Goal: Task Accomplishment & Management: Manage account settings

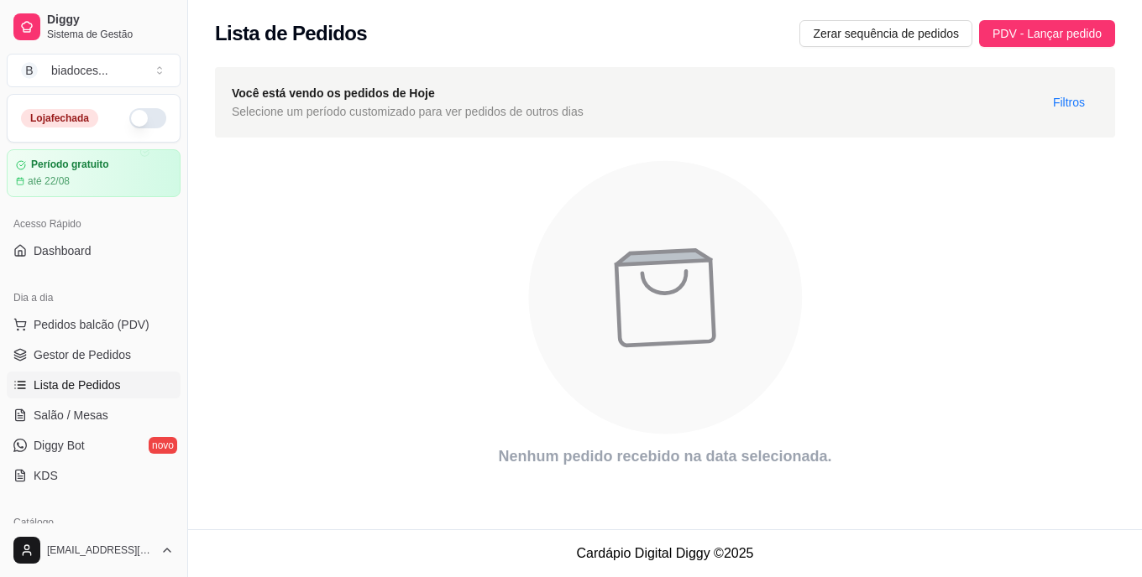
scroll to position [107, 0]
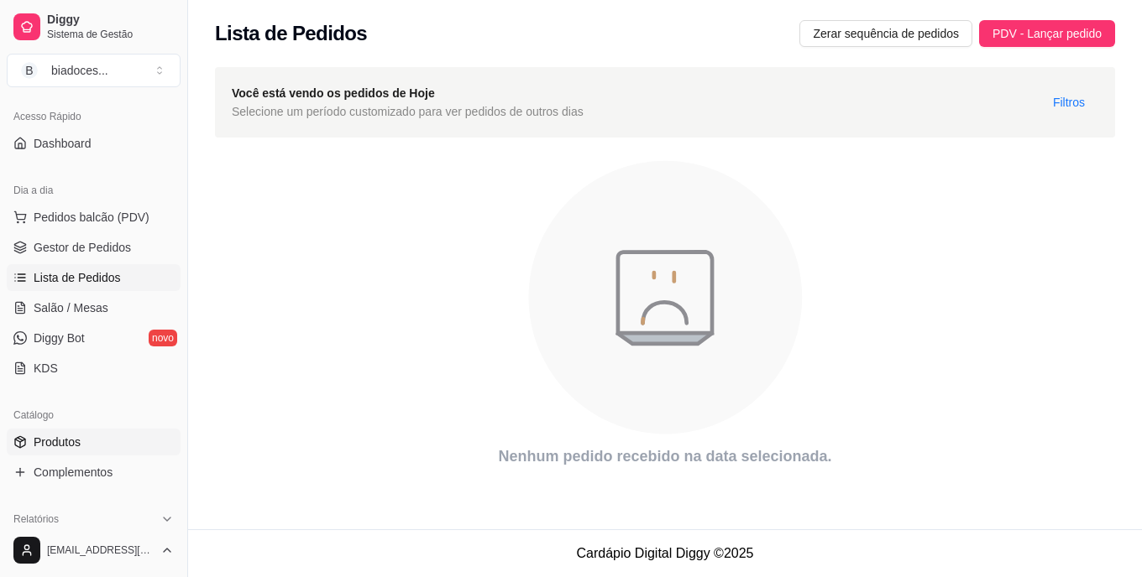
click at [69, 447] on span "Produtos" at bounding box center [57, 442] width 47 height 17
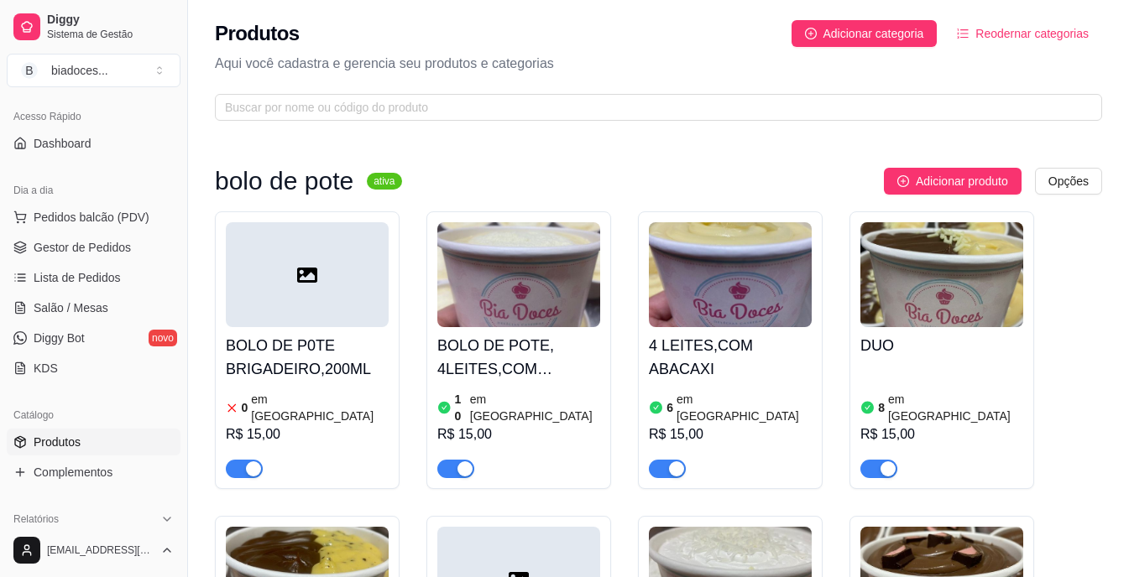
click at [745, 360] on div "4 LEITES,COM ABACAXI 6 em estoque R$ 15,00" at bounding box center [730, 402] width 163 height 151
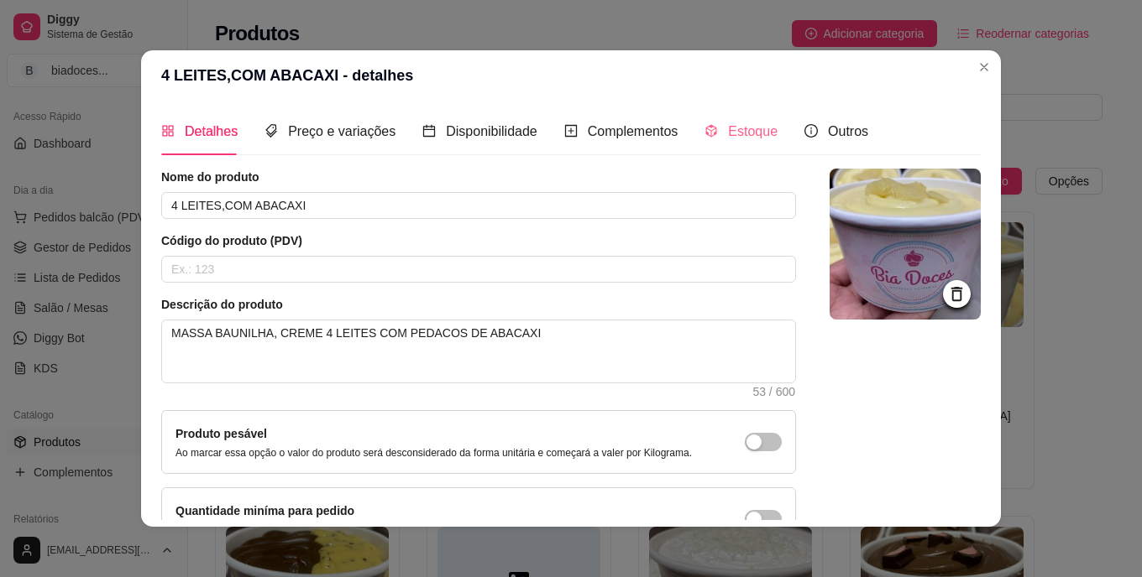
click at [729, 146] on div "Estoque" at bounding box center [740, 131] width 73 height 48
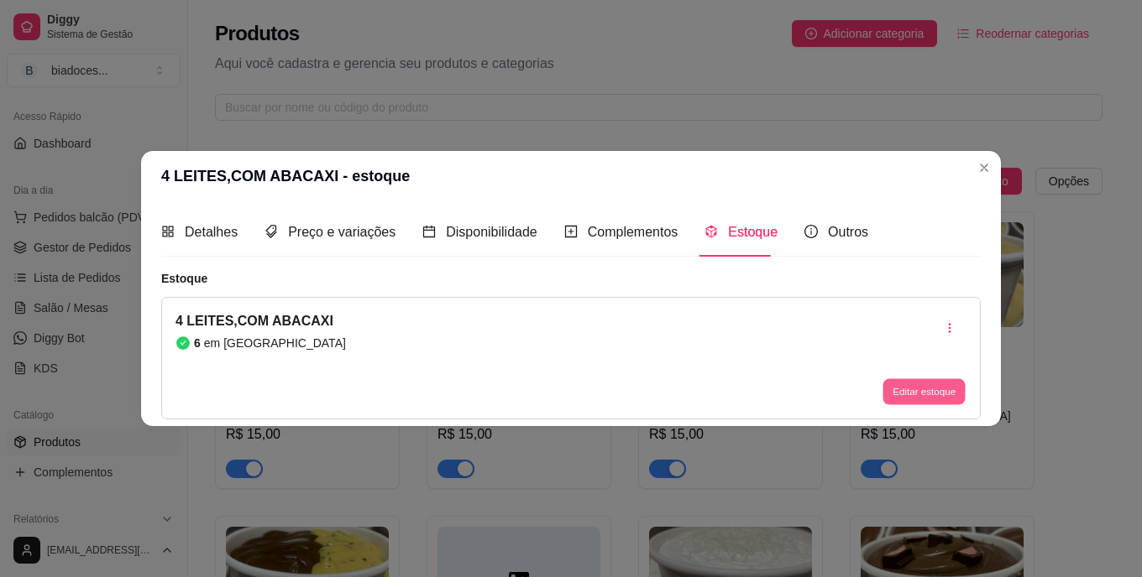
click at [932, 389] on button "Editar estoque" at bounding box center [923, 392] width 82 height 26
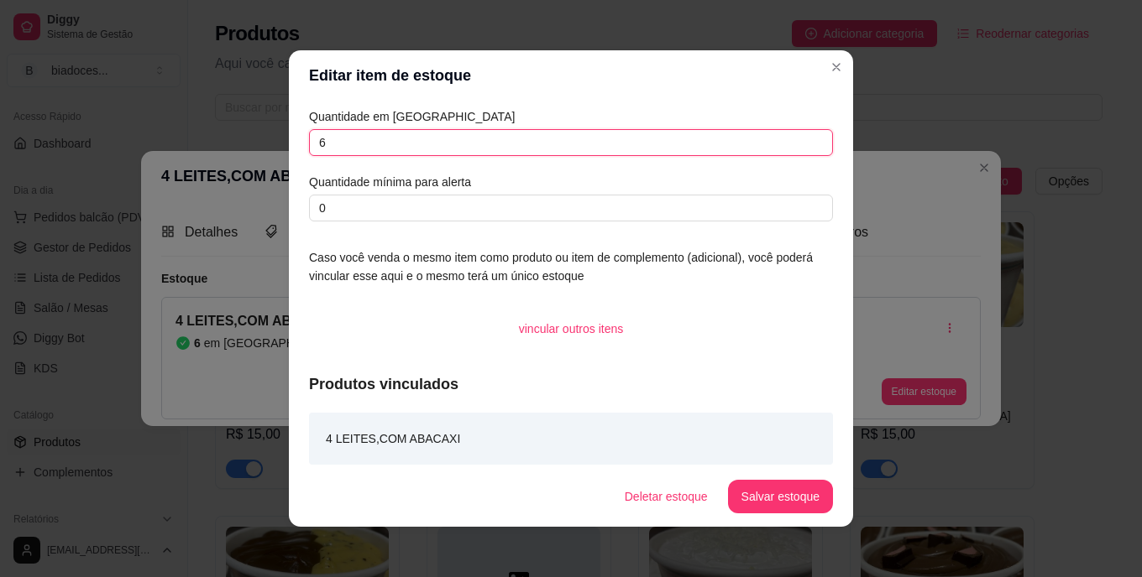
click at [489, 149] on input "6" at bounding box center [571, 142] width 524 height 27
type input "6"
type input "5"
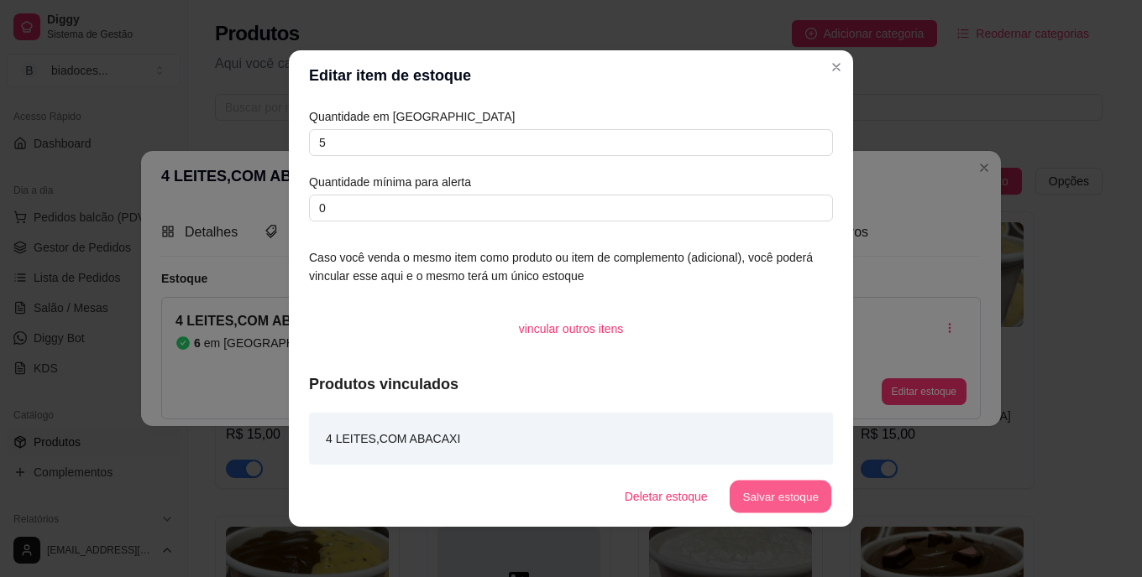
click at [774, 506] on button "Salvar estoque" at bounding box center [780, 497] width 102 height 33
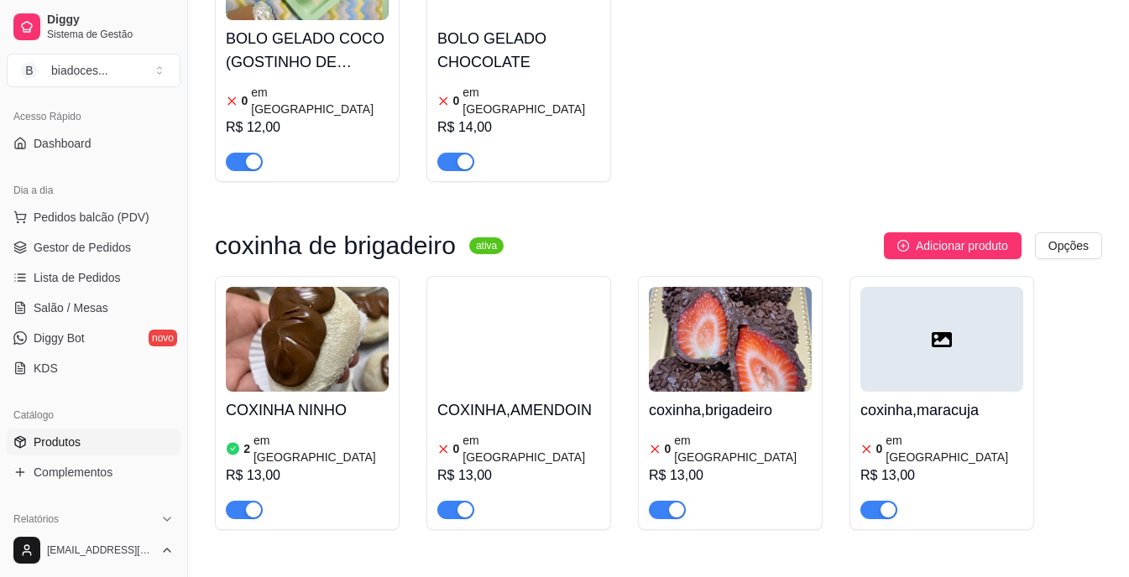
scroll to position [1309, 0]
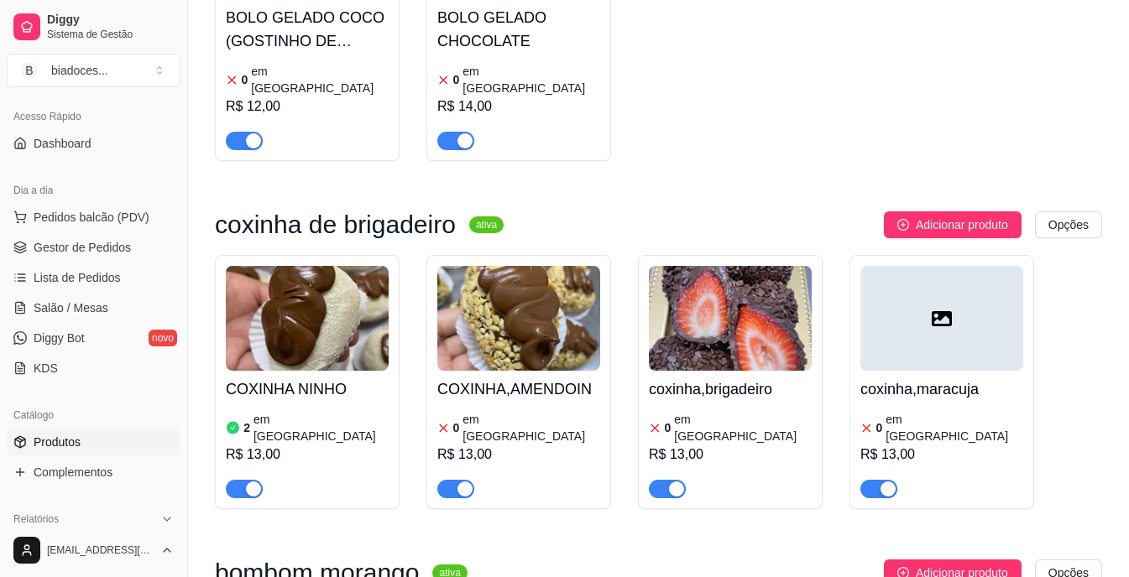
click at [361, 378] on h4 "COXINHA NINHO" at bounding box center [307, 390] width 163 height 24
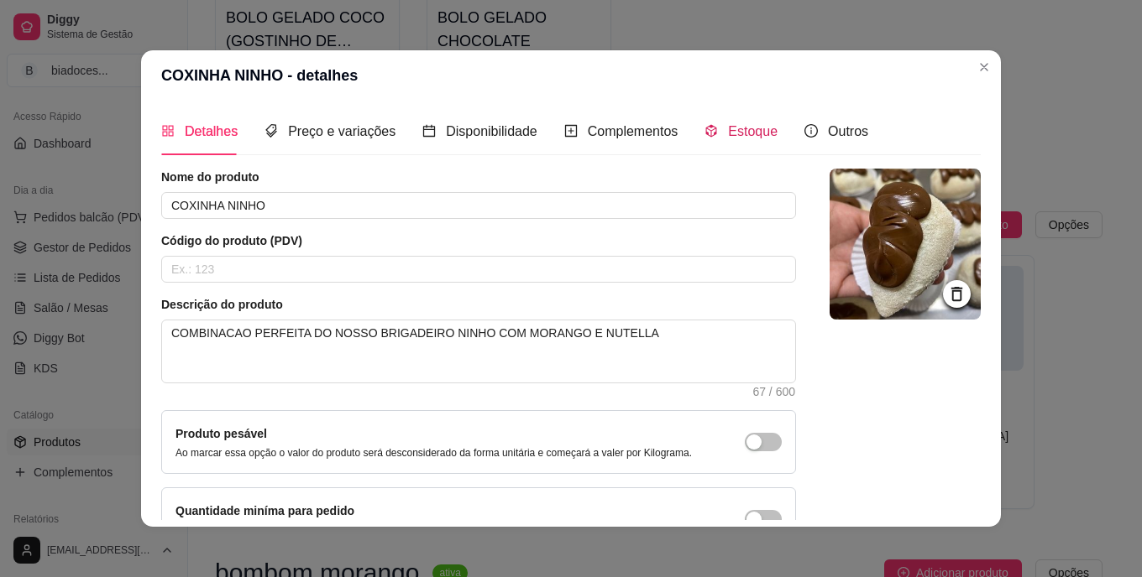
click at [728, 133] on span "Estoque" at bounding box center [753, 131] width 50 height 14
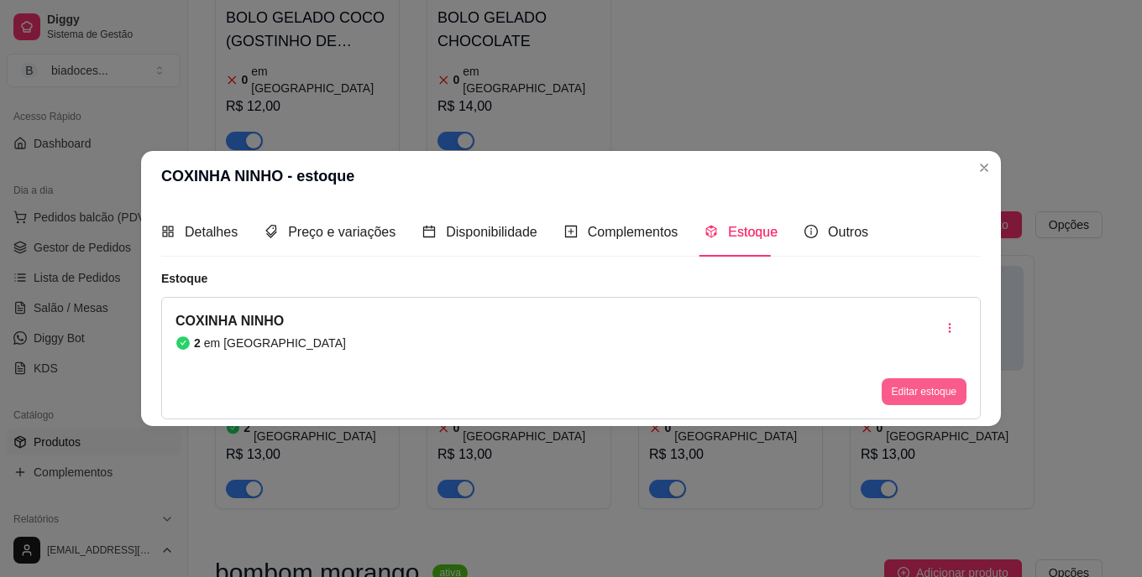
click at [907, 394] on button "Editar estoque" at bounding box center [923, 392] width 85 height 27
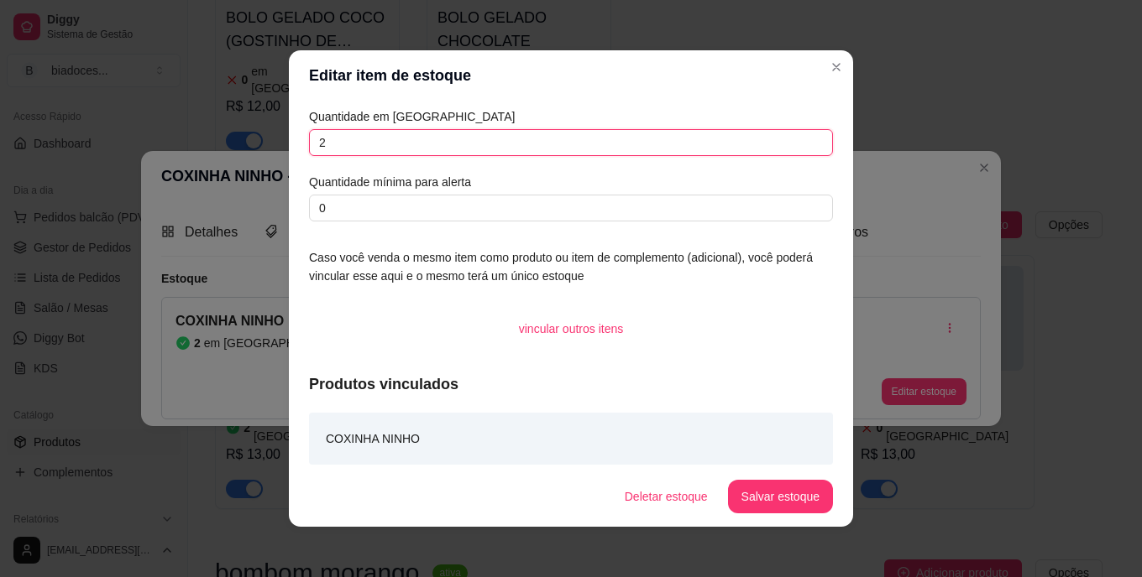
click at [442, 136] on input "2" at bounding box center [571, 142] width 524 height 27
type input "0"
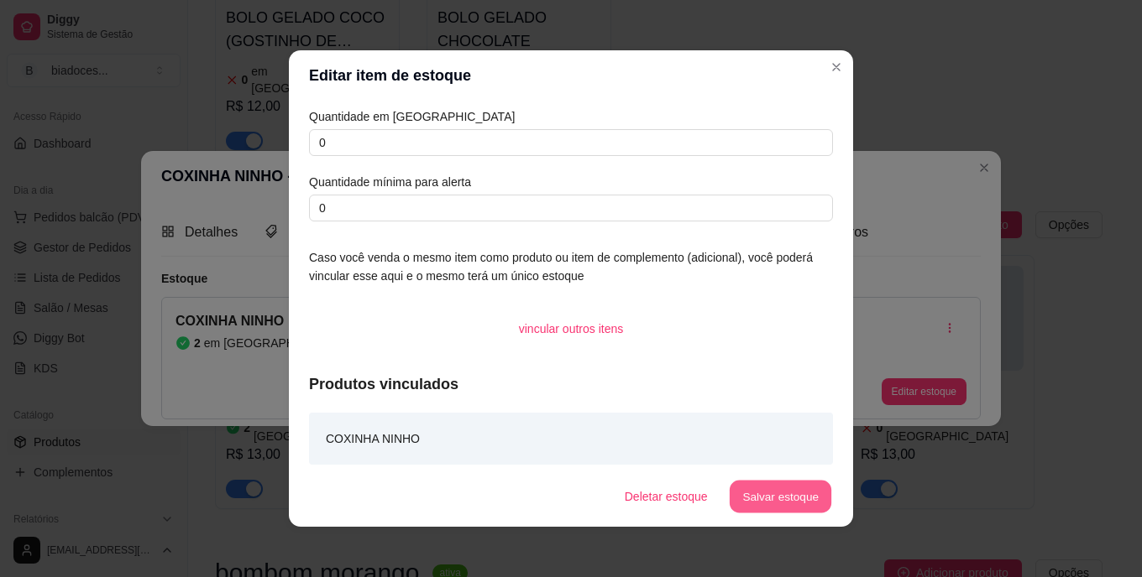
click at [755, 499] on button "Salvar estoque" at bounding box center [780, 497] width 102 height 33
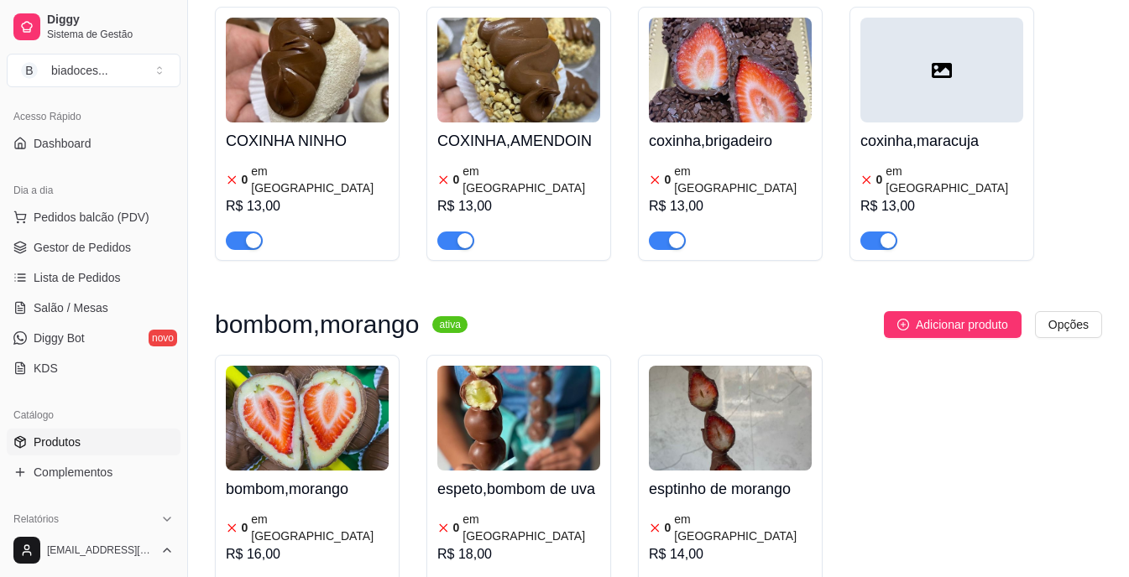
scroll to position [1578, 0]
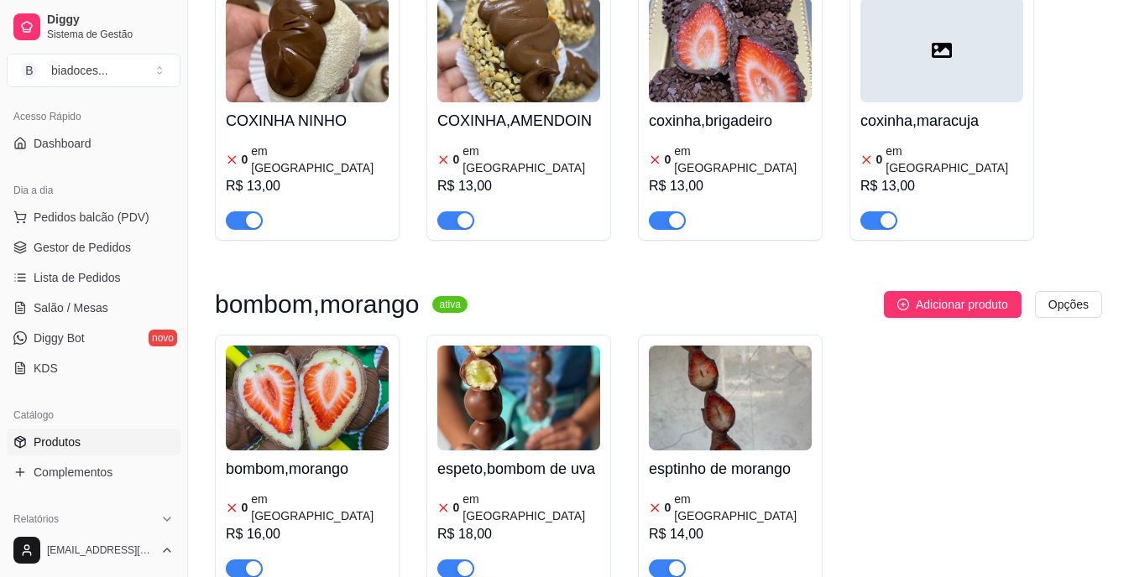
click at [308, 346] on img at bounding box center [307, 398] width 163 height 105
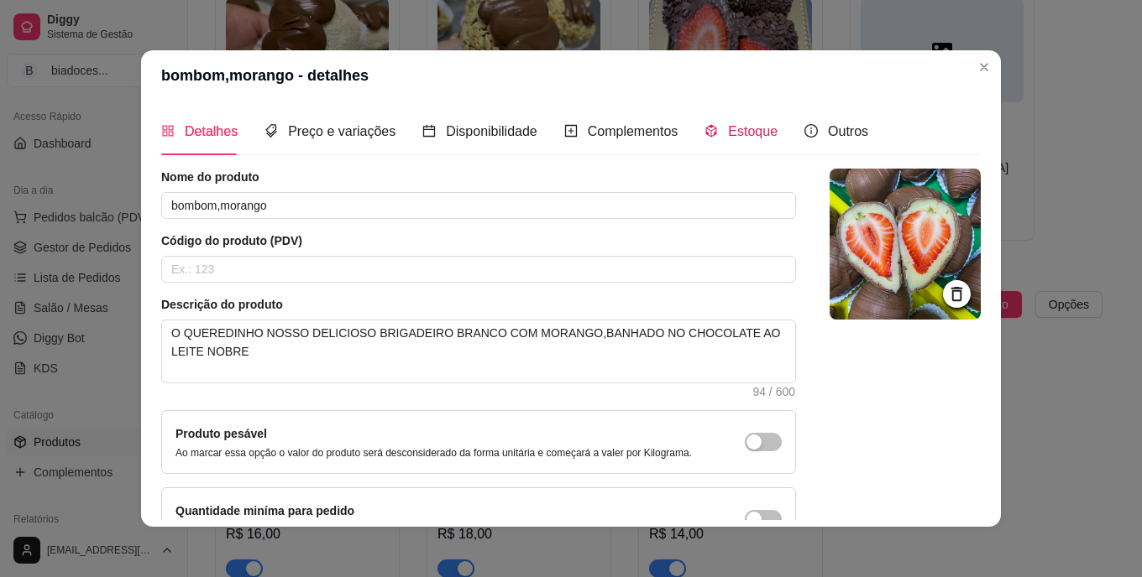
click at [722, 121] on div "Estoque" at bounding box center [740, 131] width 73 height 21
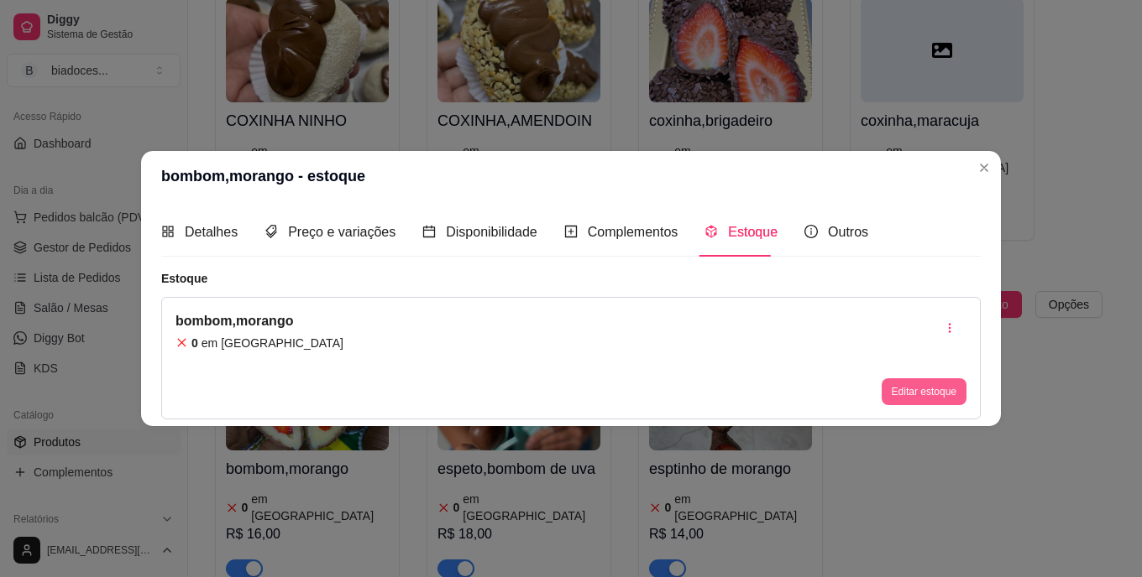
click at [912, 379] on div "Editar estoque" at bounding box center [923, 392] width 85 height 27
click at [912, 393] on button "Editar estoque" at bounding box center [923, 392] width 82 height 26
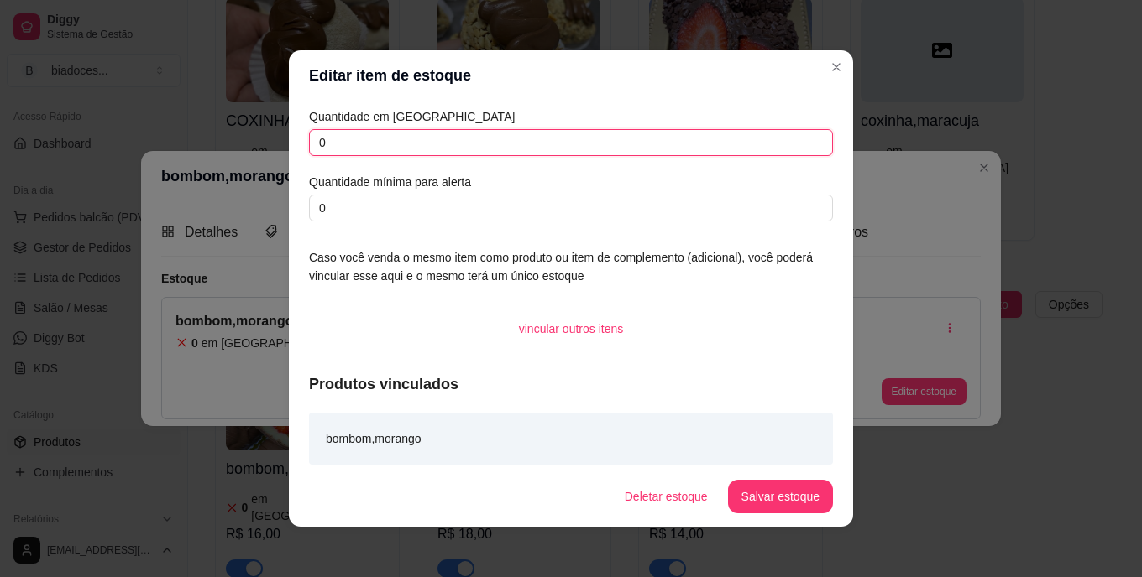
click at [569, 145] on input "0" at bounding box center [571, 142] width 524 height 27
type input "18"
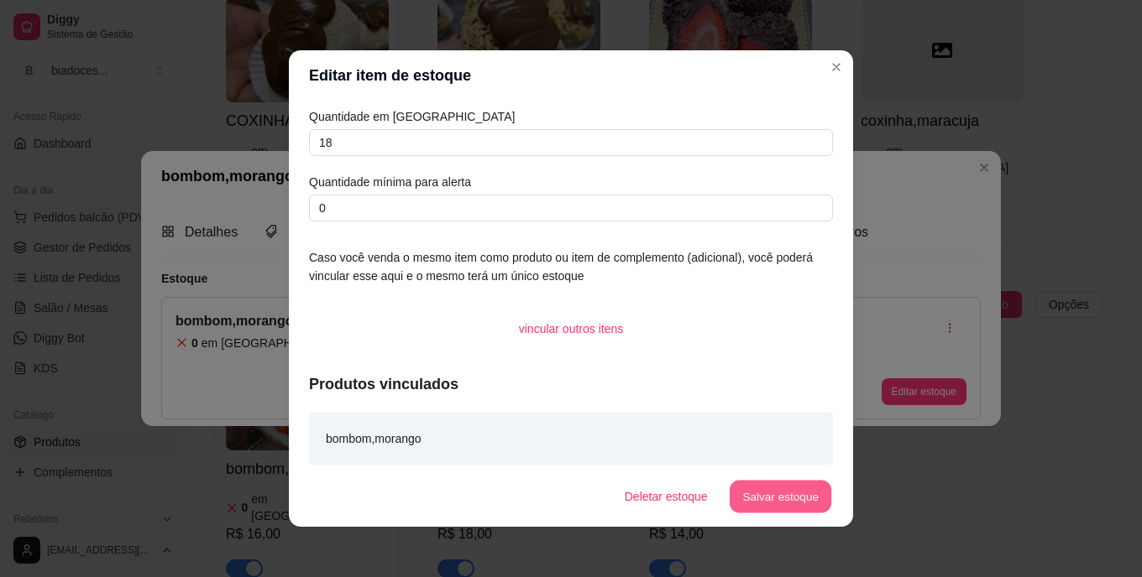
click at [755, 484] on button "Salvar estoque" at bounding box center [780, 497] width 102 height 33
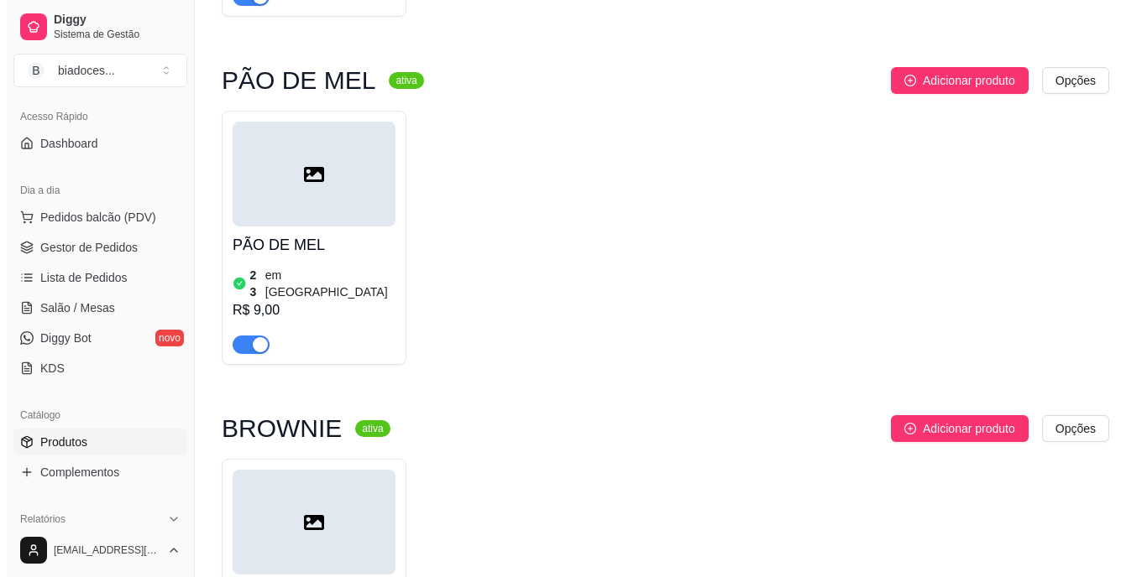
scroll to position [3895, 0]
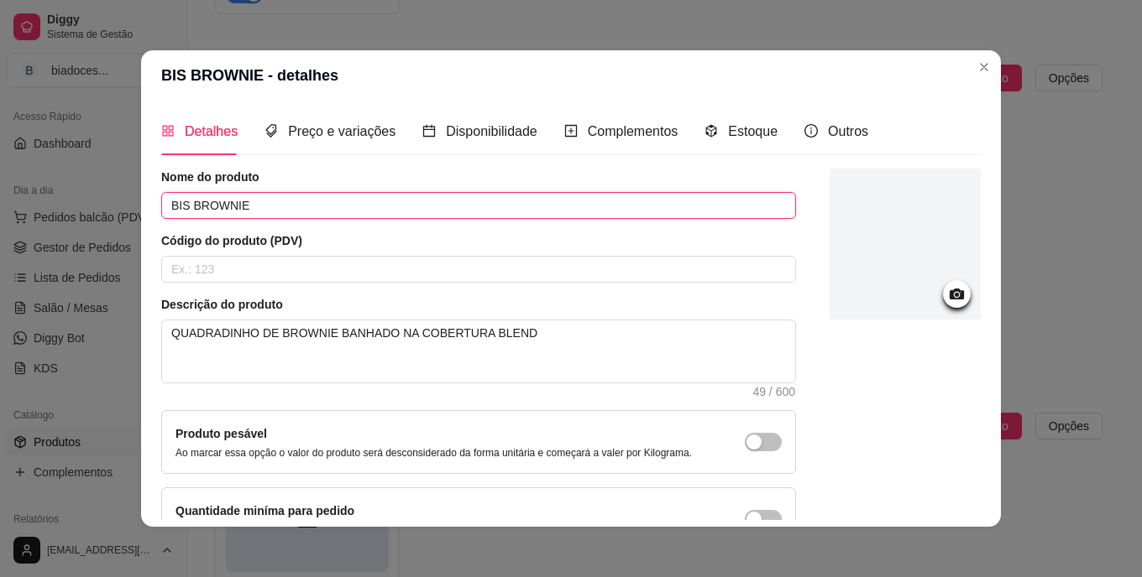
click at [181, 204] on input "BIS BROWNIE" at bounding box center [478, 205] width 635 height 27
click at [244, 199] on input "BROWNIE" at bounding box center [478, 205] width 635 height 27
type input "BROWNIE BITS"
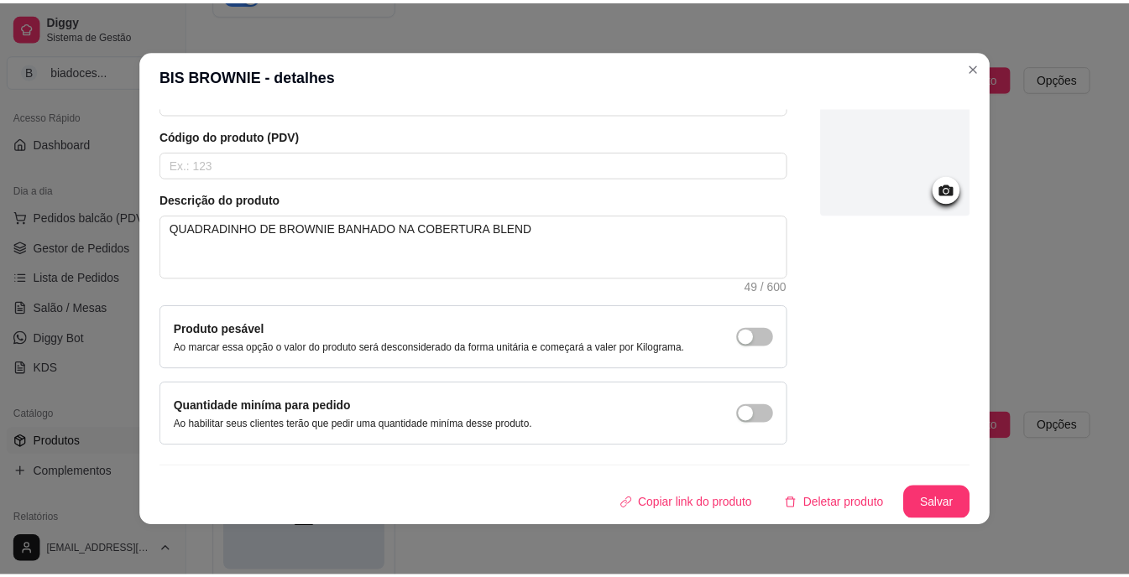
scroll to position [106, 0]
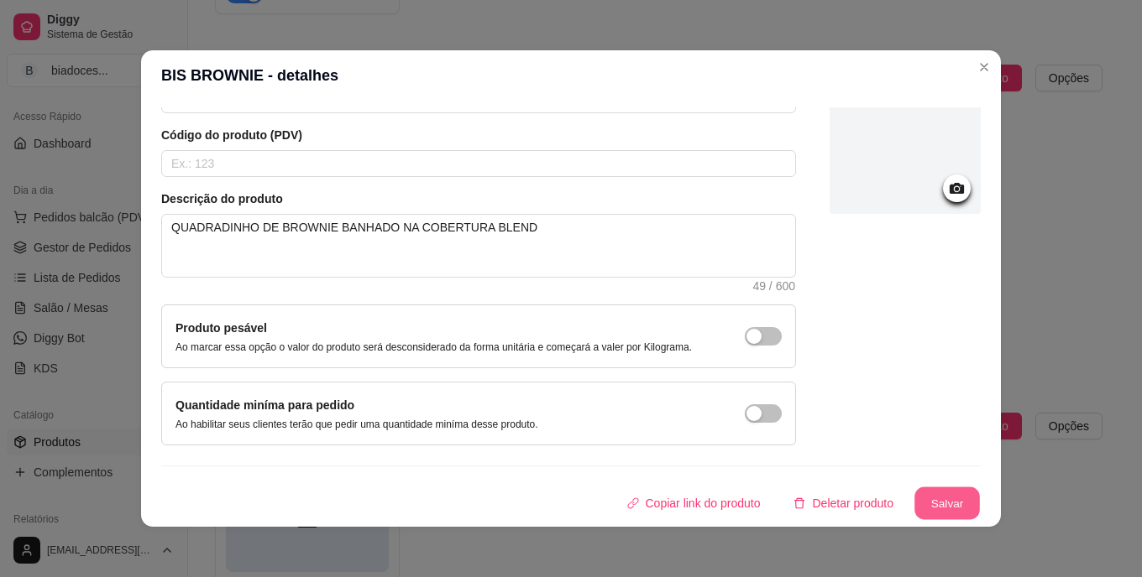
click at [922, 496] on button "Salvar" at bounding box center [946, 504] width 65 height 33
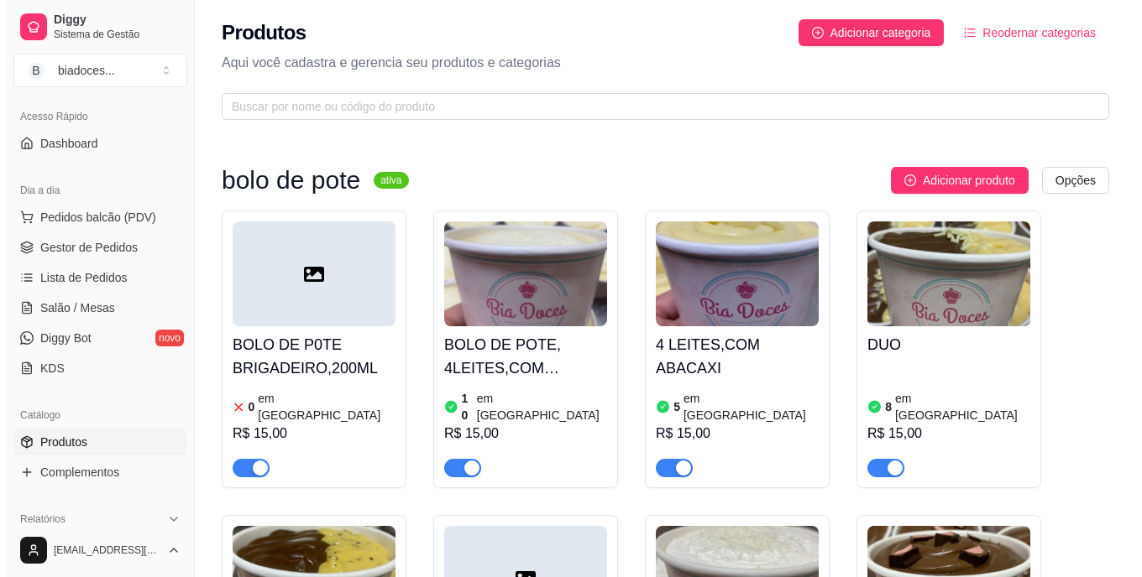
scroll to position [0, 0]
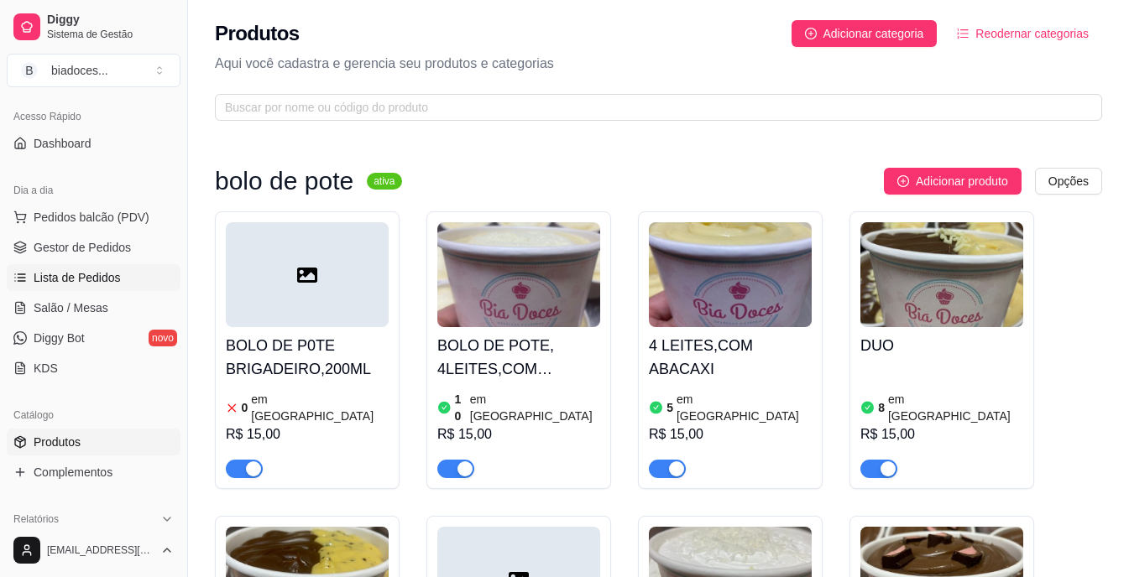
click at [108, 269] on link "Lista de Pedidos" at bounding box center [94, 277] width 174 height 27
